Goal: Task Accomplishment & Management: Manage account settings

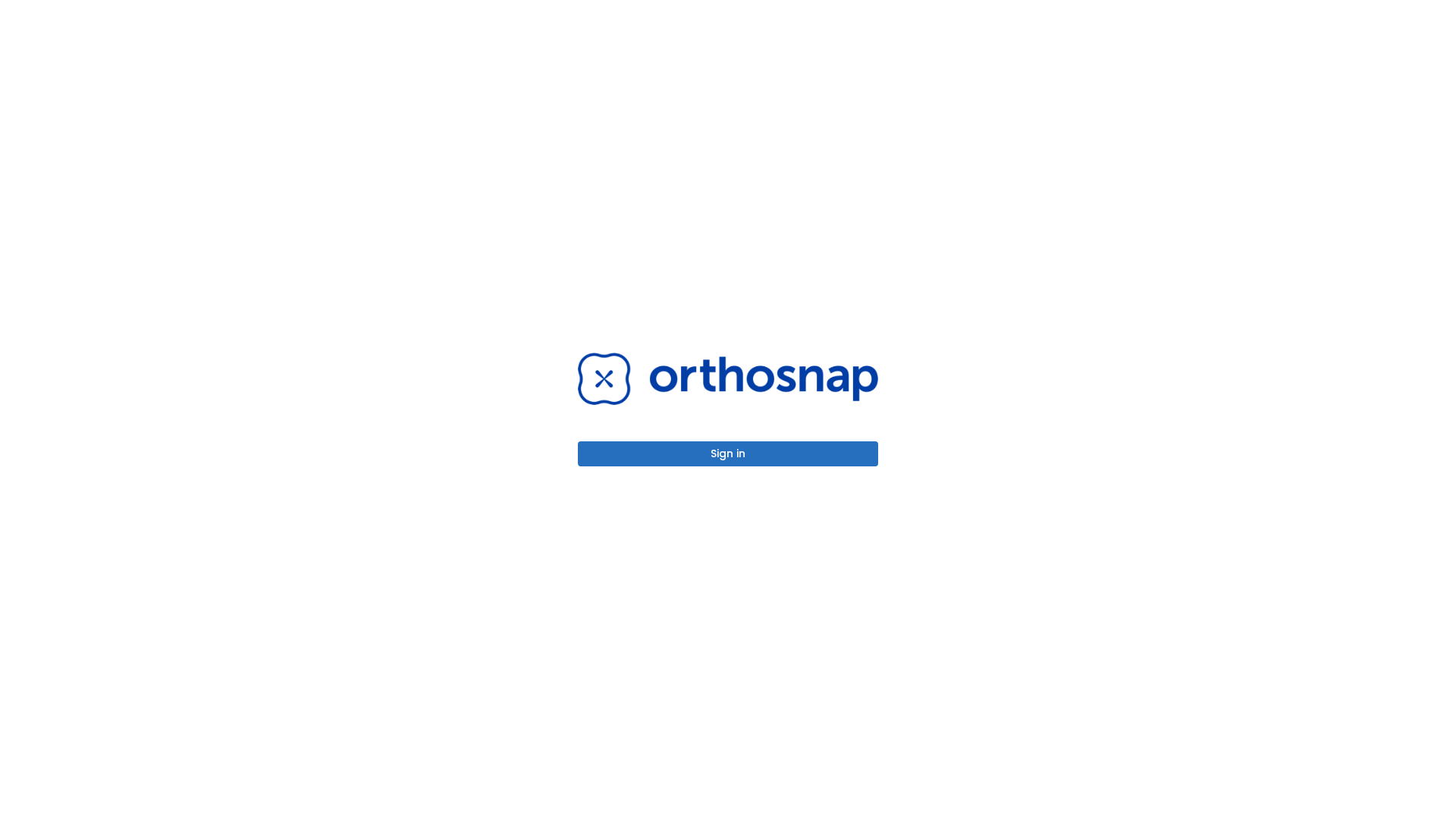
click at [728, 454] on button "Sign in" at bounding box center [728, 454] width 300 height 25
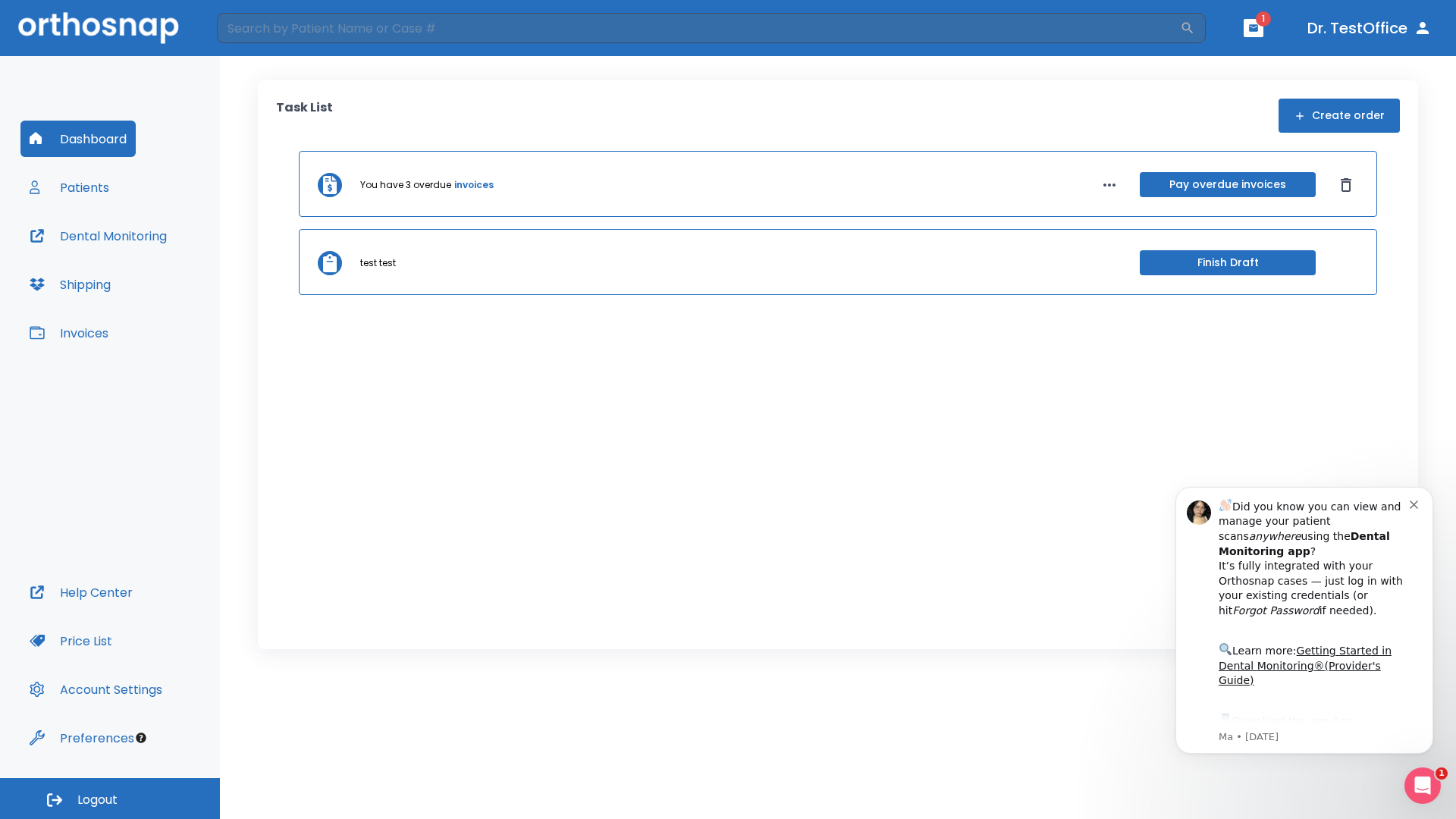
click at [110, 799] on span "Logout" at bounding box center [97, 800] width 41 height 16
